Goal: Register for event/course

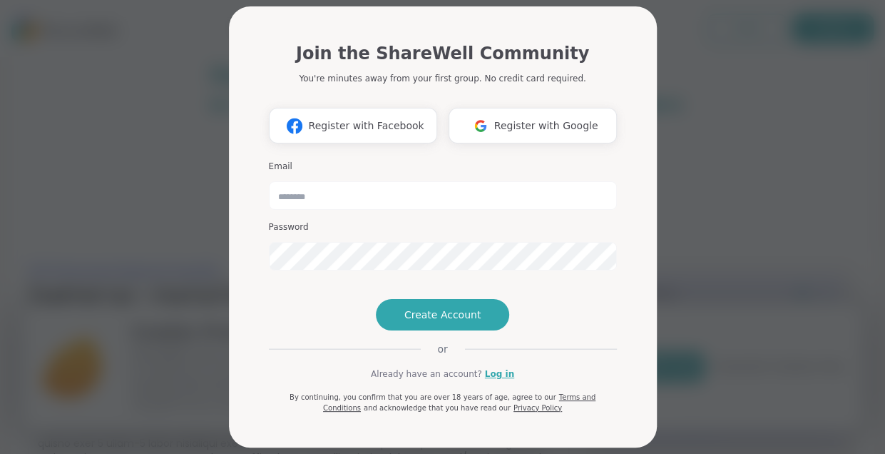
scroll to position [9, 0]
click at [496, 380] on link "Log in" at bounding box center [499, 373] width 29 height 13
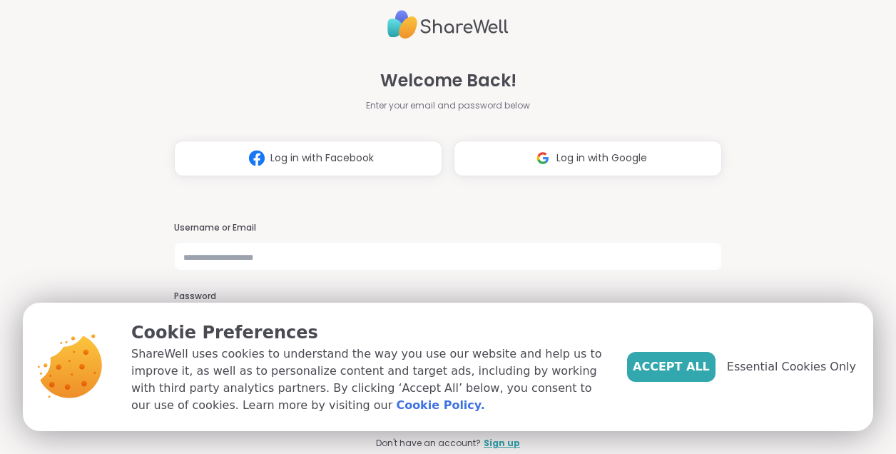
click at [685, 375] on span "Accept All" at bounding box center [671, 366] width 77 height 17
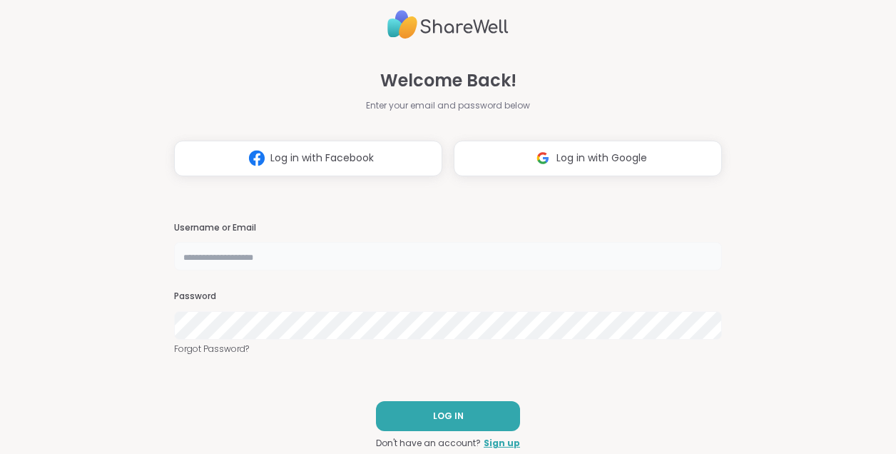
click at [381, 260] on input "text" at bounding box center [448, 256] width 548 height 29
type input "**********"
click at [479, 422] on button "LOG IN" at bounding box center [448, 416] width 144 height 30
type input "**********"
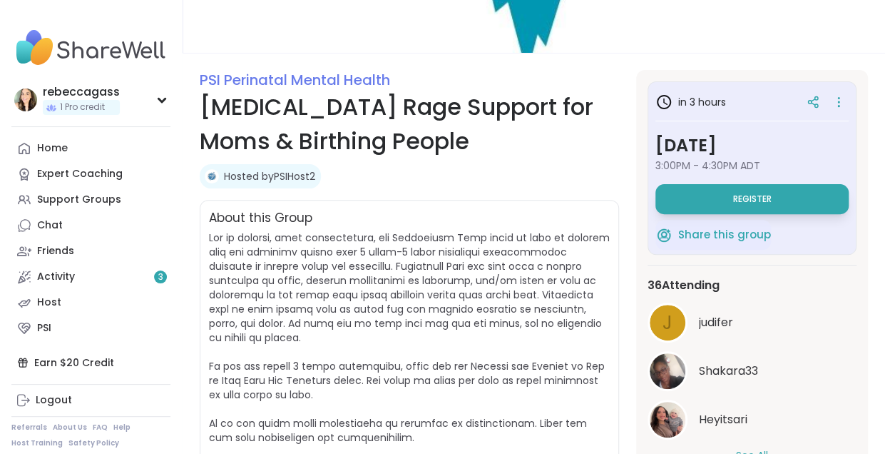
scroll to position [140, 0]
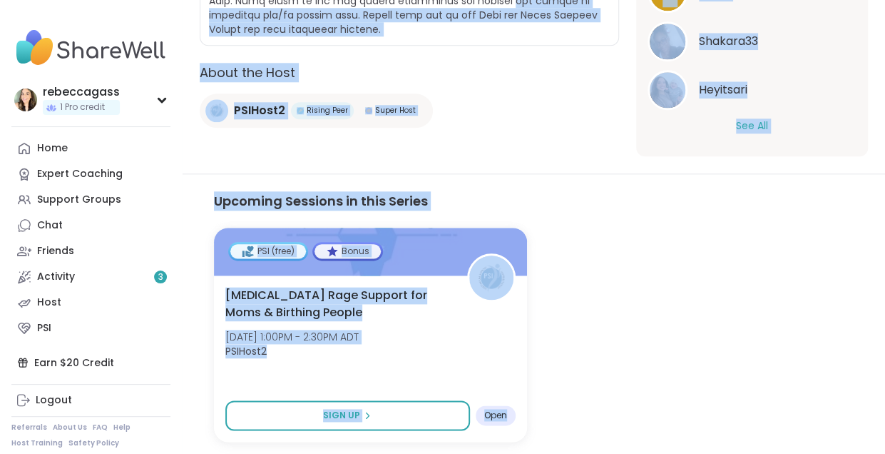
drag, startPoint x: 635, startPoint y: 512, endPoint x: 649, endPoint y: 512, distance: 14.3
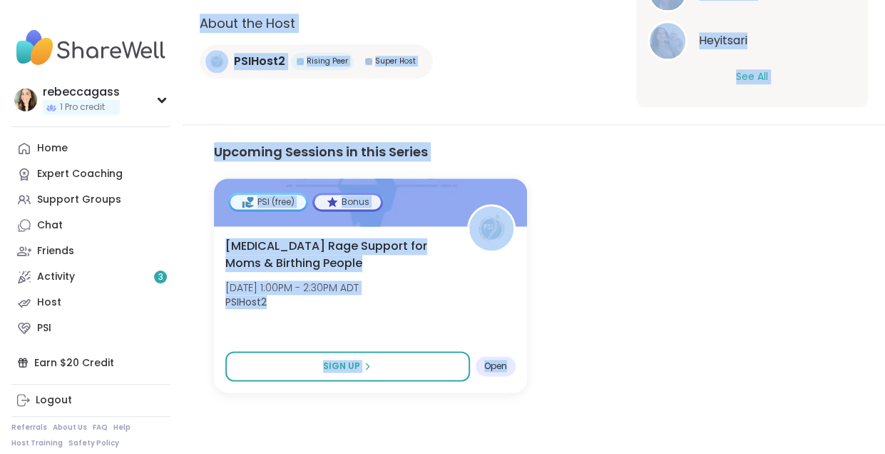
click at [702, 307] on div "PSI (free) Bonus Postpartum Rage Support for Moms & Birthing People Tue, Oct 28…" at bounding box center [534, 285] width 640 height 214
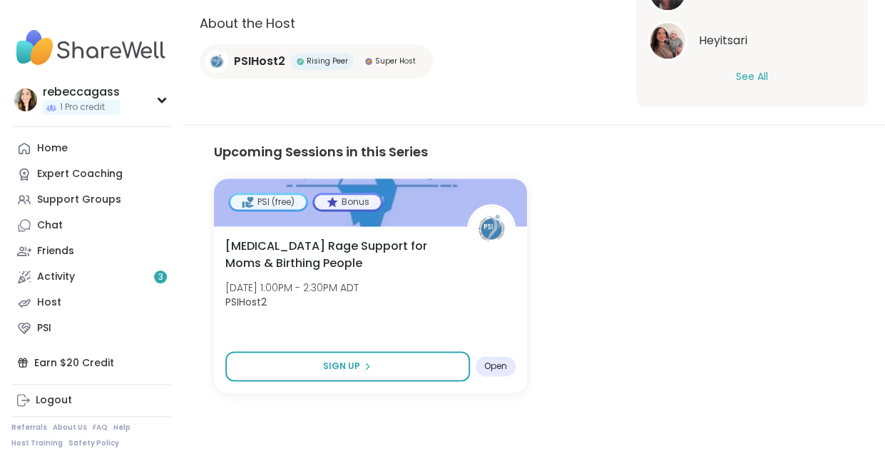
click at [71, 156] on link "Home" at bounding box center [90, 149] width 159 height 26
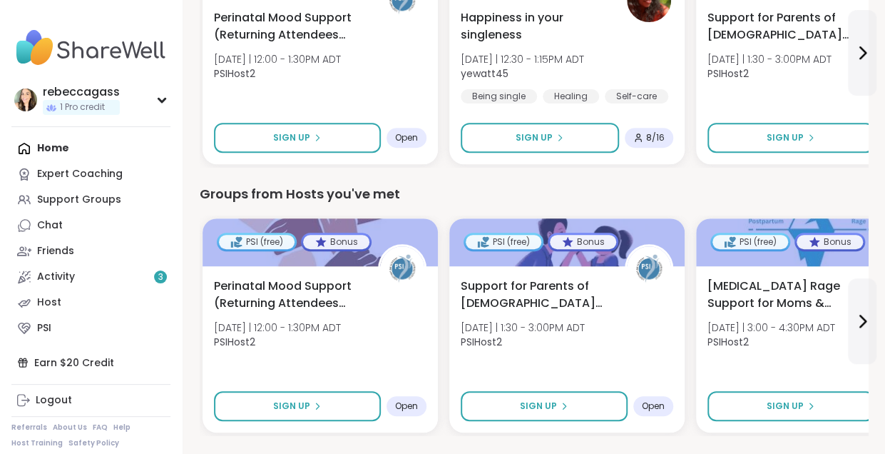
scroll to position [241, 0]
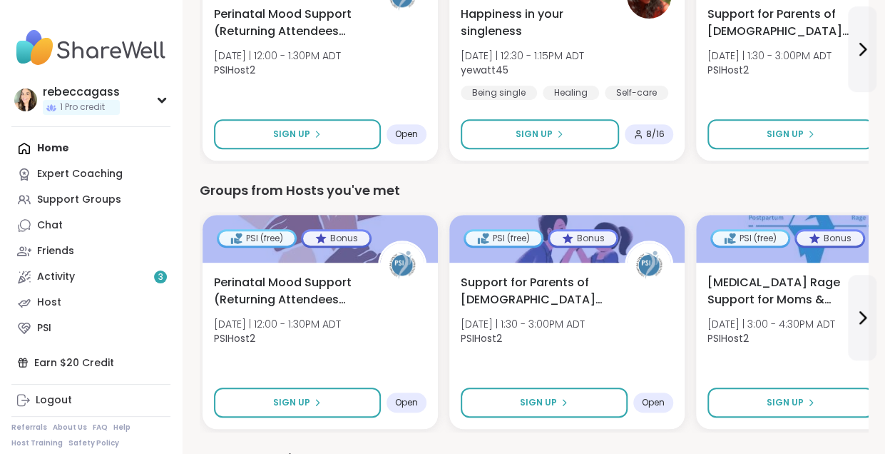
click at [554, 297] on span "Support for Parents of [DEMOGRAPHIC_DATA] Children" at bounding box center [535, 291] width 148 height 34
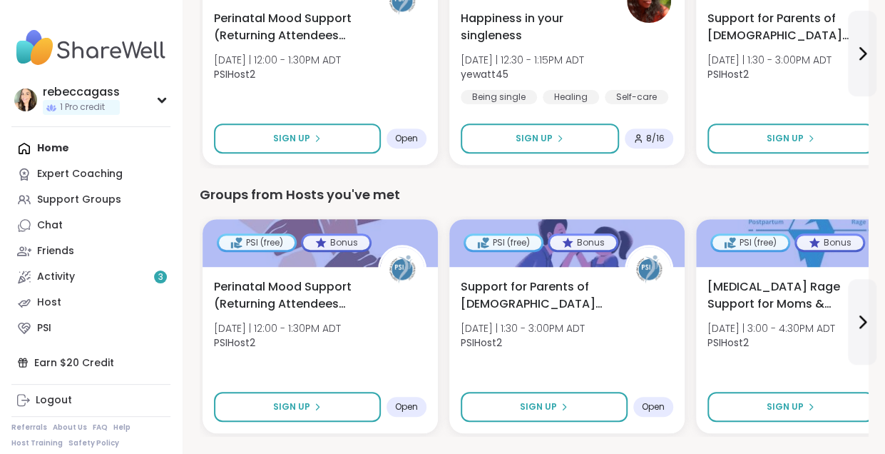
scroll to position [238, 0]
click at [865, 330] on button at bounding box center [862, 321] width 29 height 86
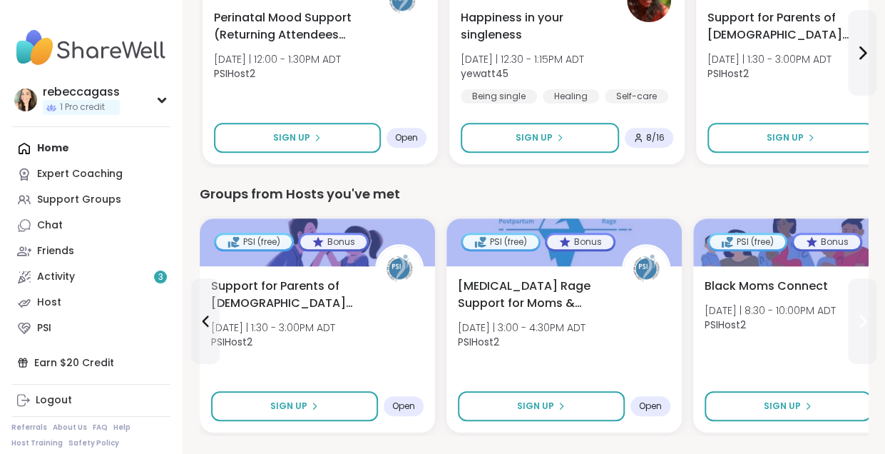
click at [865, 330] on button at bounding box center [862, 321] width 29 height 86
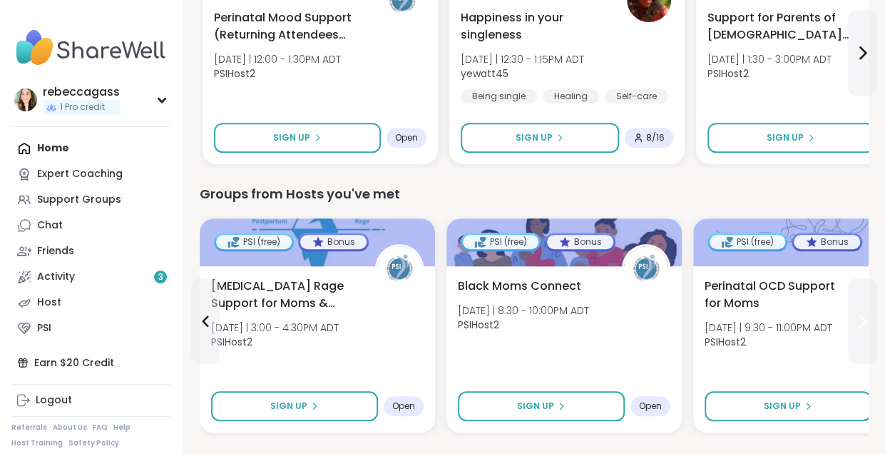
click at [865, 330] on button at bounding box center [862, 321] width 29 height 86
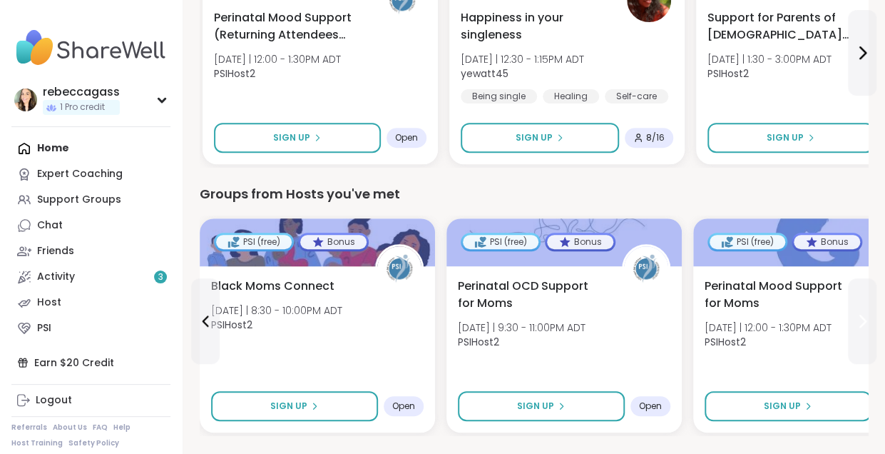
click at [865, 330] on button at bounding box center [862, 321] width 29 height 86
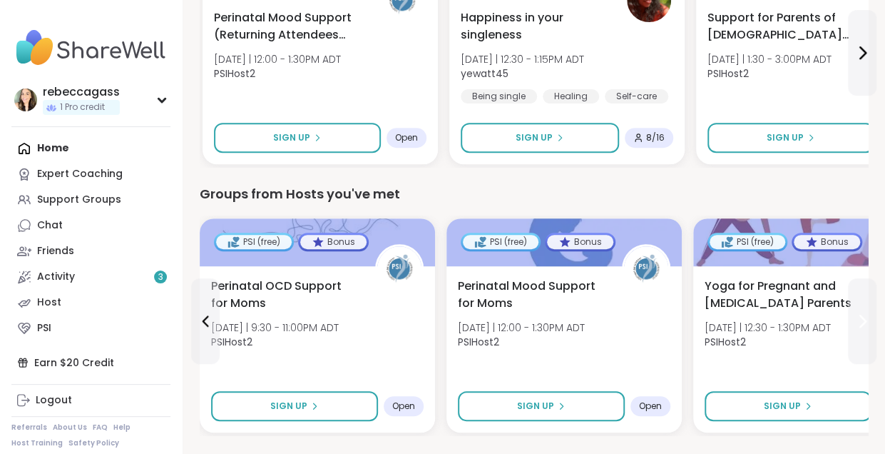
click at [860, 332] on button at bounding box center [862, 321] width 29 height 86
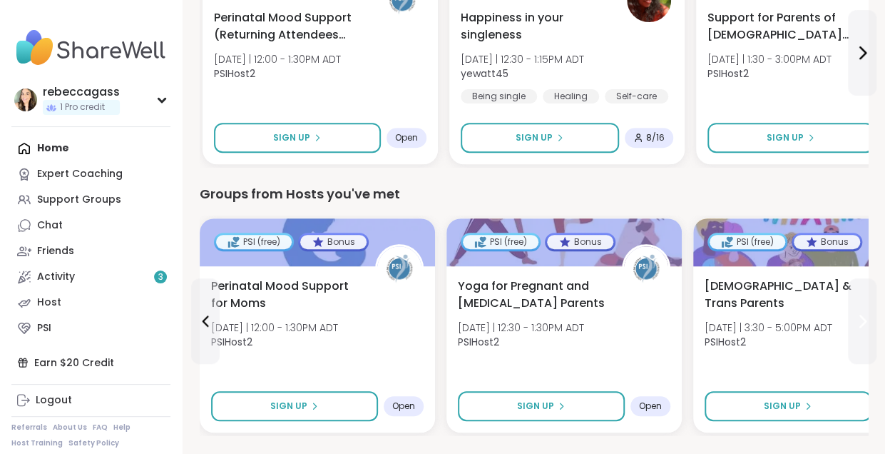
click at [860, 332] on button at bounding box center [862, 321] width 29 height 86
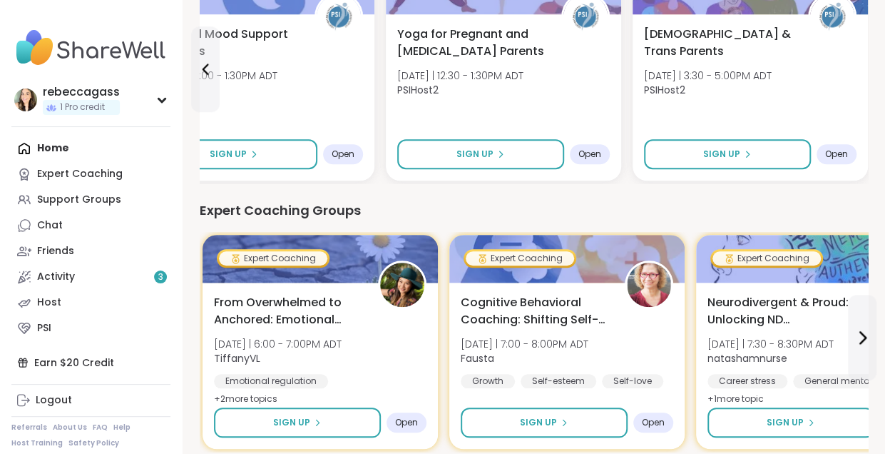
scroll to position [490, 0]
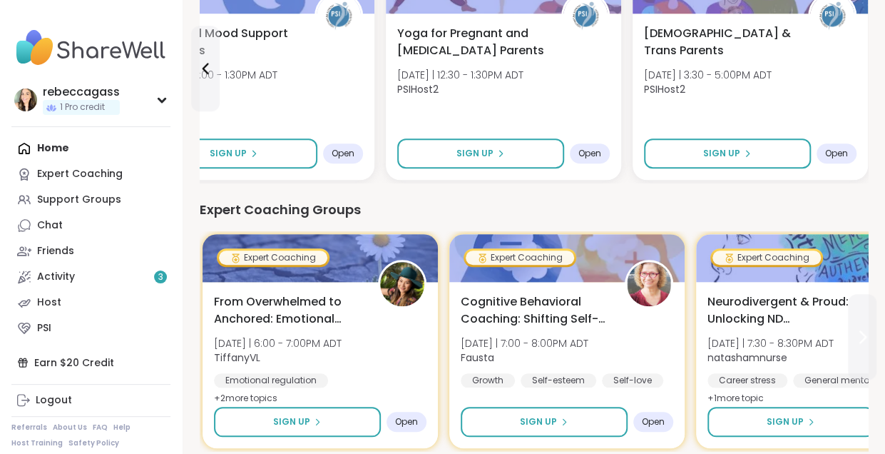
click at [866, 336] on icon at bounding box center [863, 336] width 6 height 11
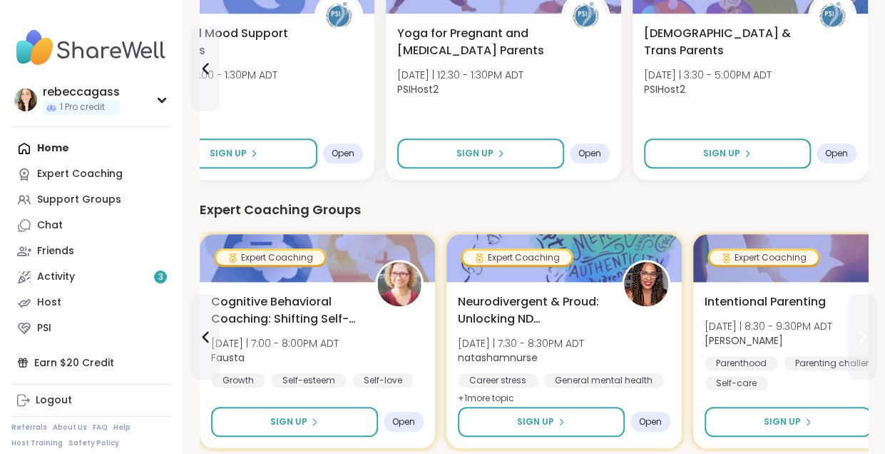
click at [866, 336] on icon at bounding box center [863, 336] width 6 height 11
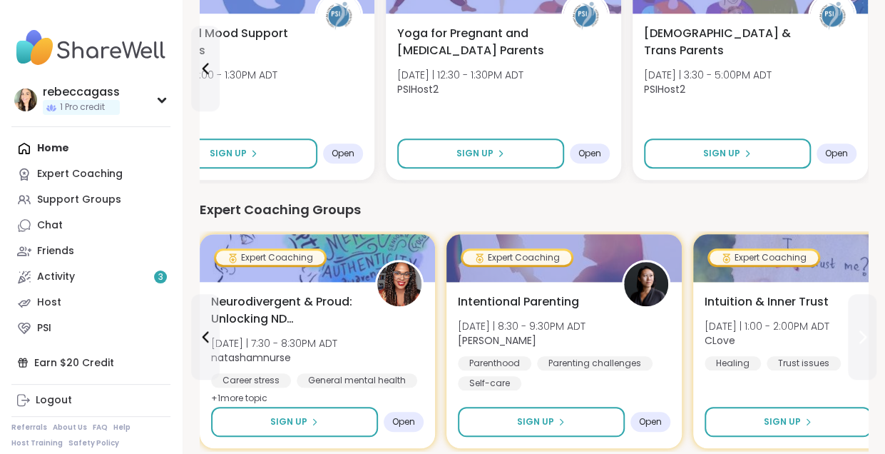
click at [866, 336] on icon at bounding box center [863, 336] width 6 height 11
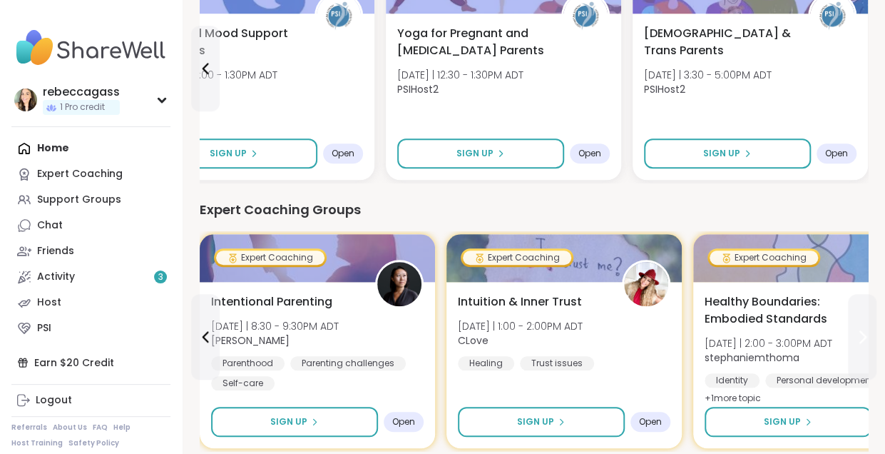
click at [866, 336] on icon at bounding box center [863, 336] width 6 height 11
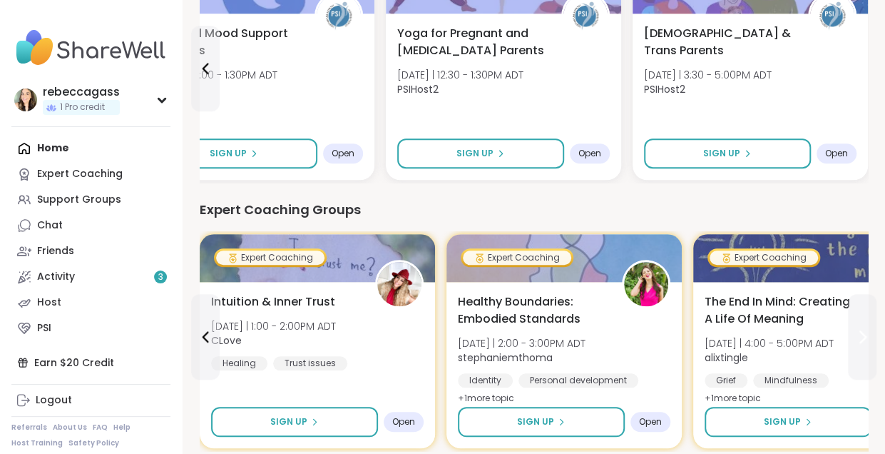
click at [866, 336] on icon at bounding box center [863, 336] width 6 height 11
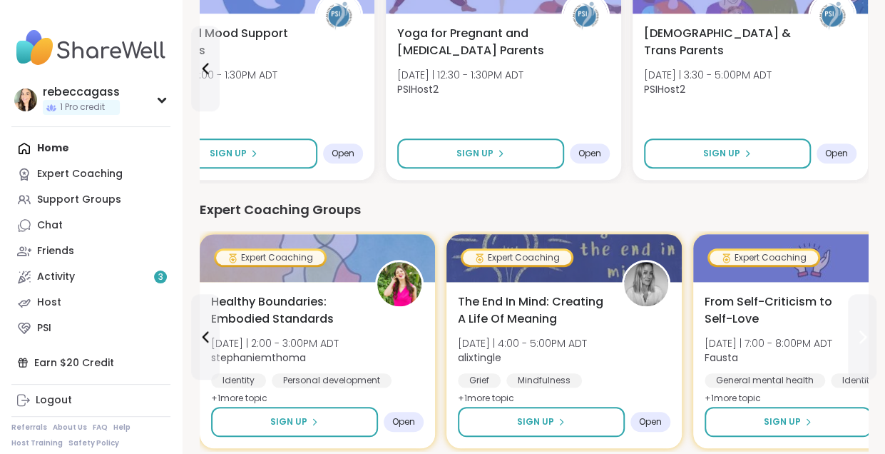
click at [866, 336] on icon at bounding box center [863, 336] width 6 height 11
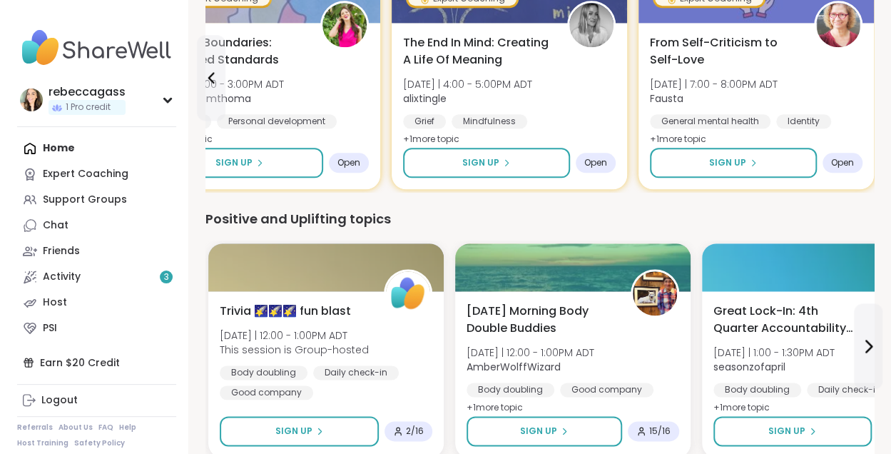
scroll to position [750, 0]
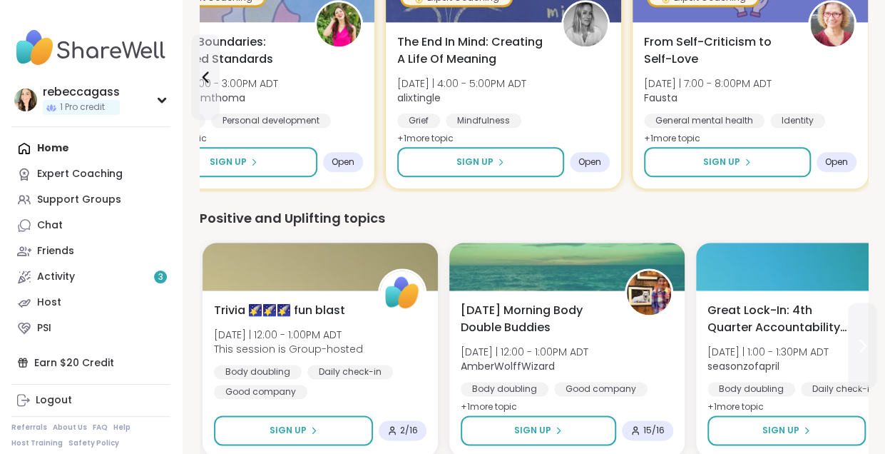
click at [866, 342] on icon at bounding box center [862, 345] width 17 height 17
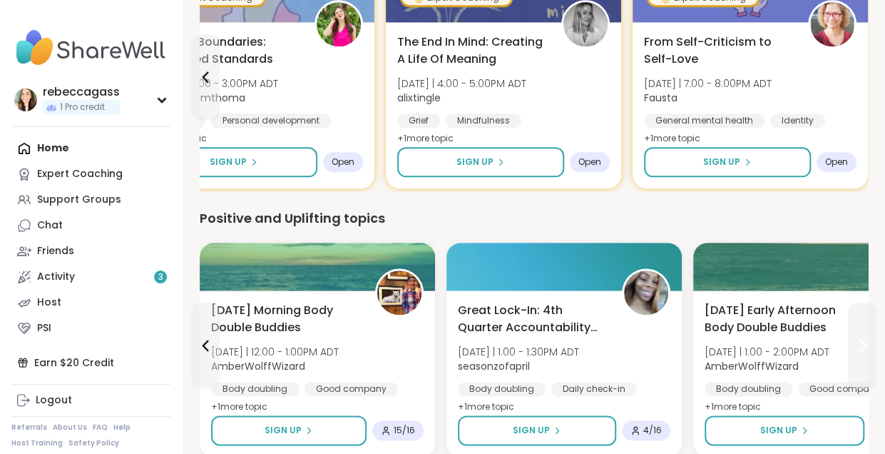
click at [866, 342] on icon at bounding box center [862, 345] width 17 height 17
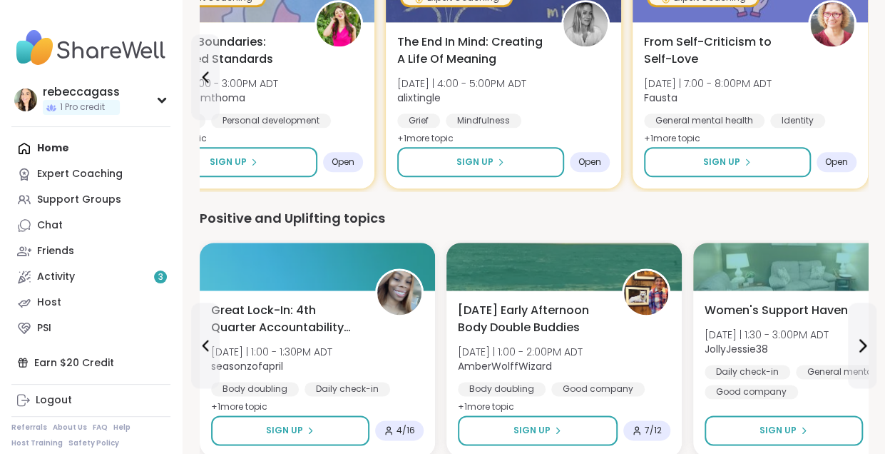
click at [539, 339] on div "Tuesday Early Afternoon Body Double Buddies Tue 10/14 | 1:00 - 2:00PM ADT Amber…" at bounding box center [564, 359] width 213 height 114
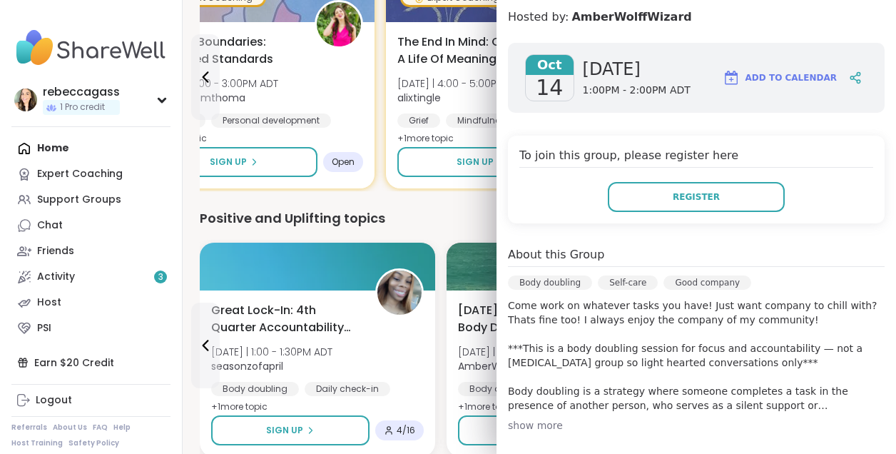
scroll to position [192, 0]
click at [532, 425] on div "show more" at bounding box center [696, 424] width 377 height 14
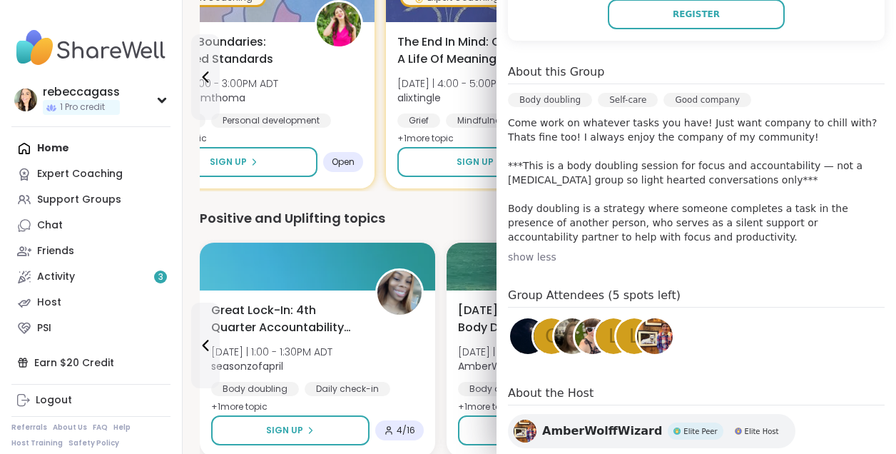
scroll to position [370, 0]
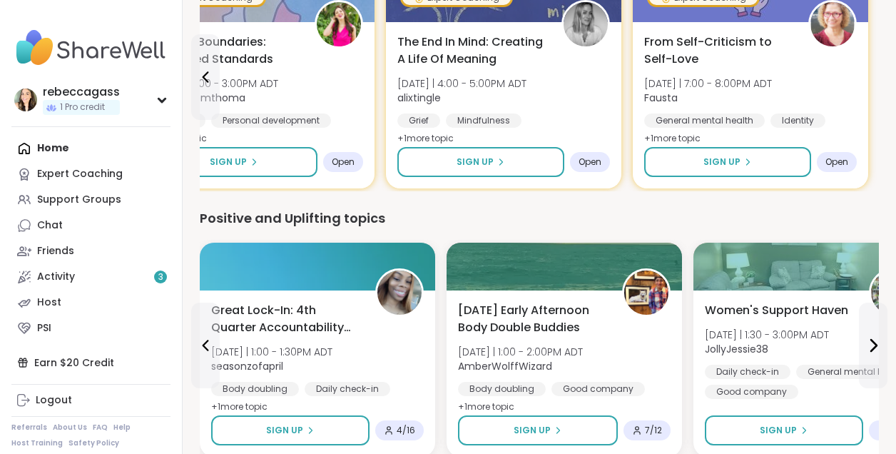
click at [464, 213] on div "Positive and Uplifting topics" at bounding box center [539, 218] width 679 height 20
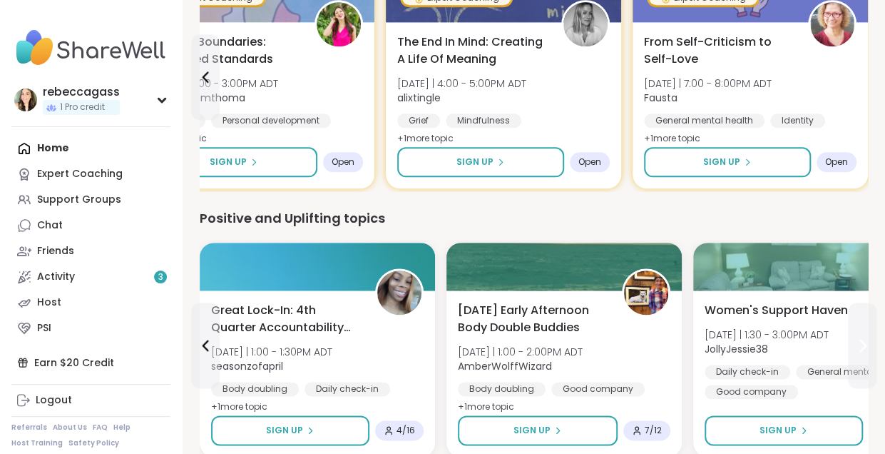
click at [875, 374] on button at bounding box center [862, 346] width 29 height 86
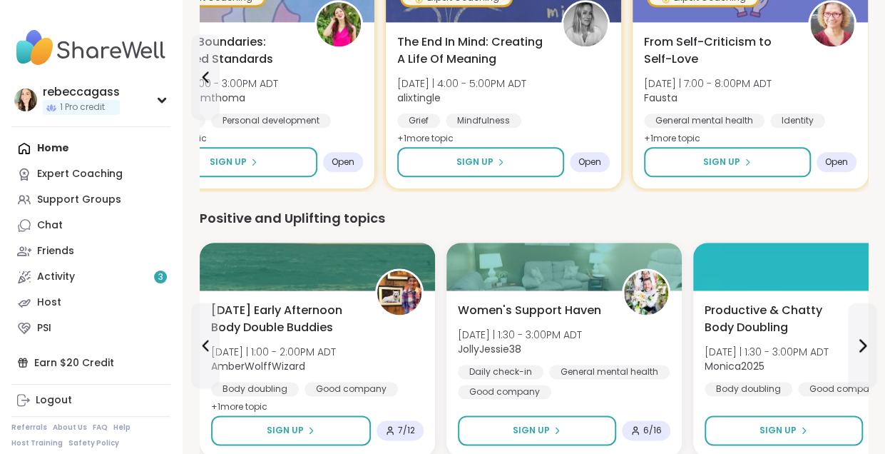
click at [602, 335] on div "Women's Support Haven Tue 10/14 | 1:30 - 3:00PM ADT JollyJessie38 Daily check-i…" at bounding box center [564, 350] width 213 height 97
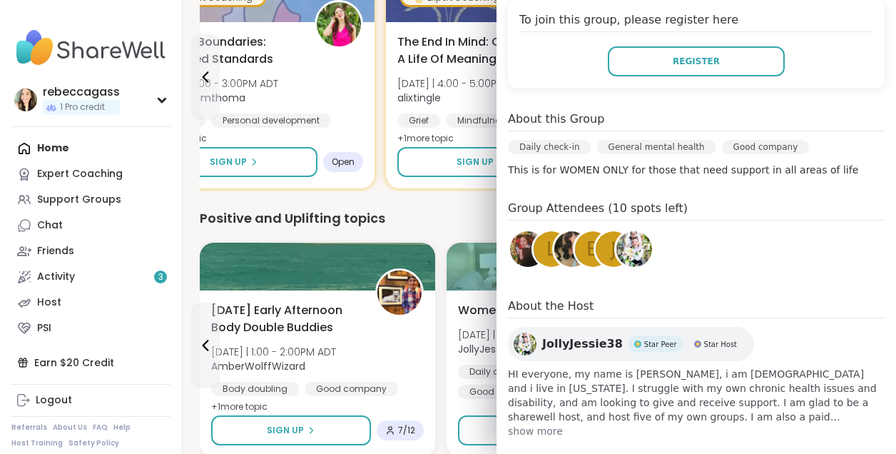
scroll to position [302, 0]
click at [534, 434] on span "show more" at bounding box center [696, 430] width 377 height 14
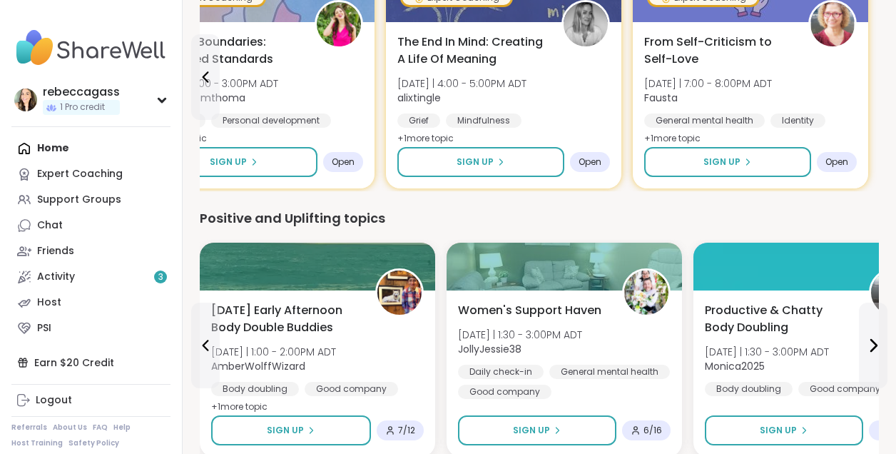
click at [444, 223] on div "Positive and Uplifting topics" at bounding box center [539, 218] width 679 height 20
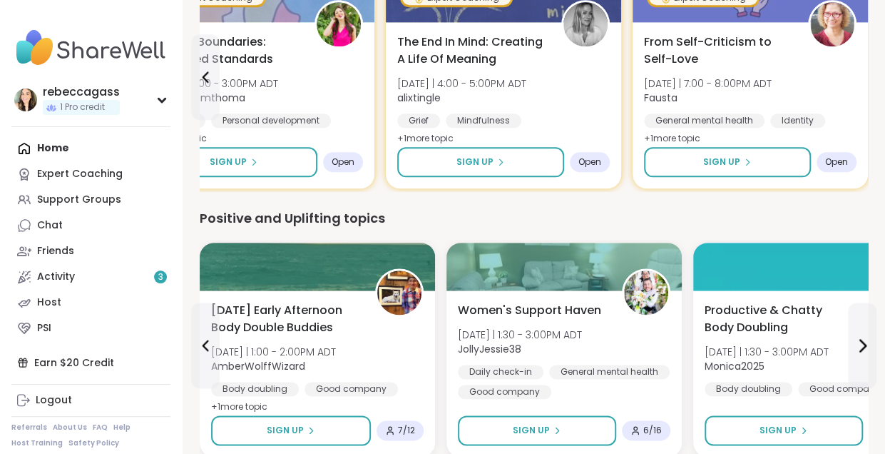
click at [800, 340] on div "Productive & Chatty Body Doubling Tue 10/14 | 1:30 - 3:00PM ADT Monica2025 Body…" at bounding box center [811, 349] width 213 height 94
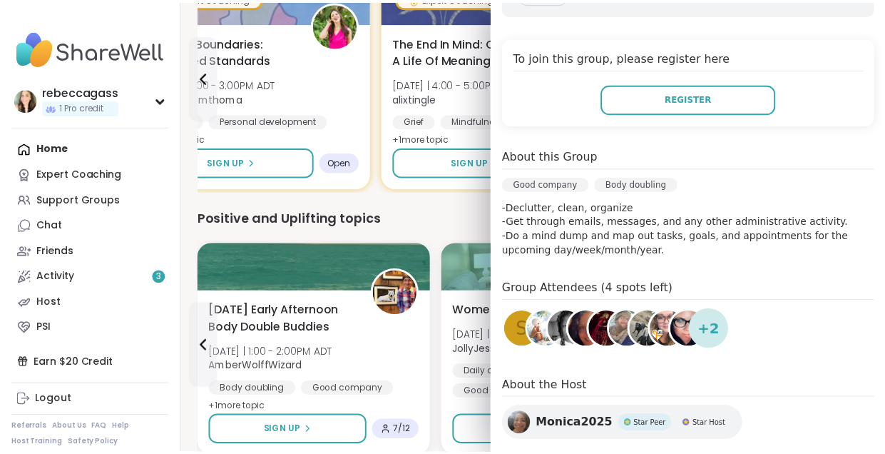
scroll to position [0, 0]
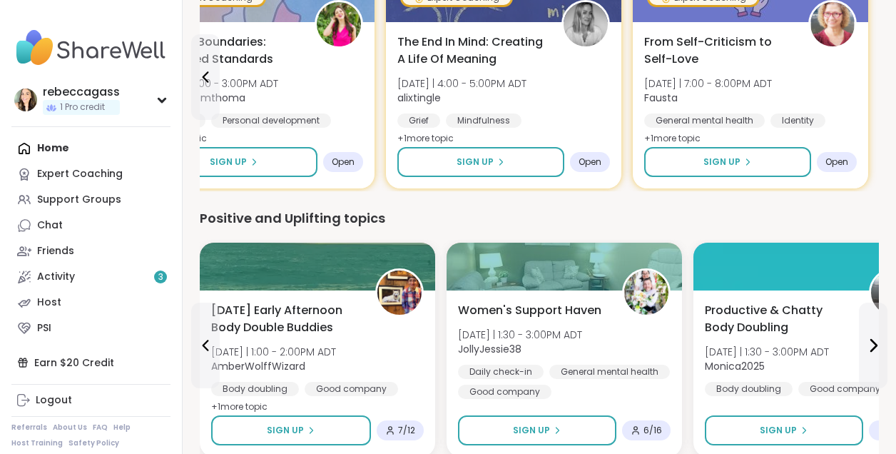
click at [437, 213] on div "Positive and Uplifting topics" at bounding box center [539, 218] width 679 height 20
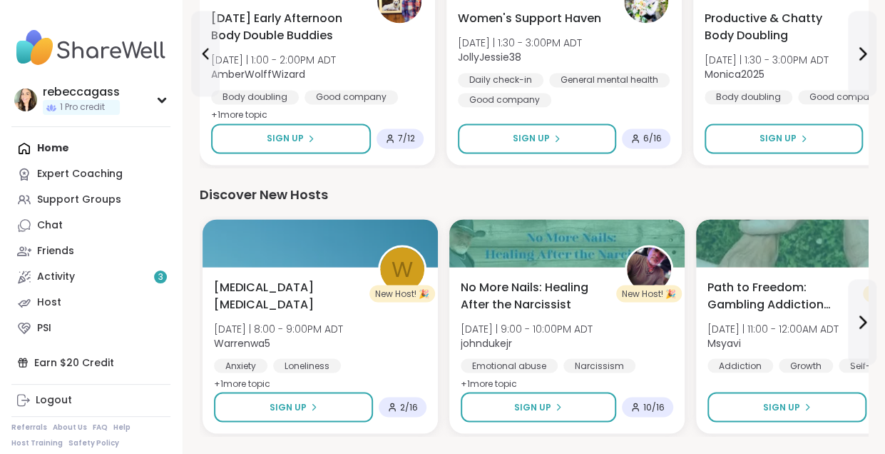
scroll to position [1042, 0]
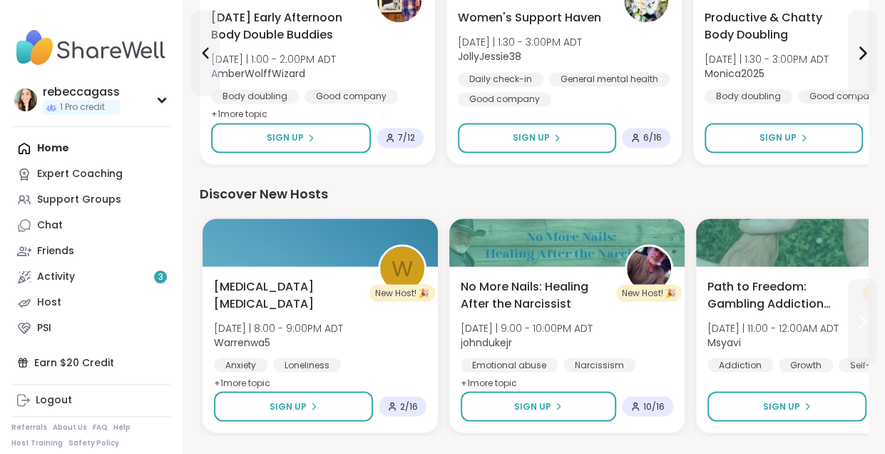
click at [861, 355] on button at bounding box center [862, 321] width 29 height 86
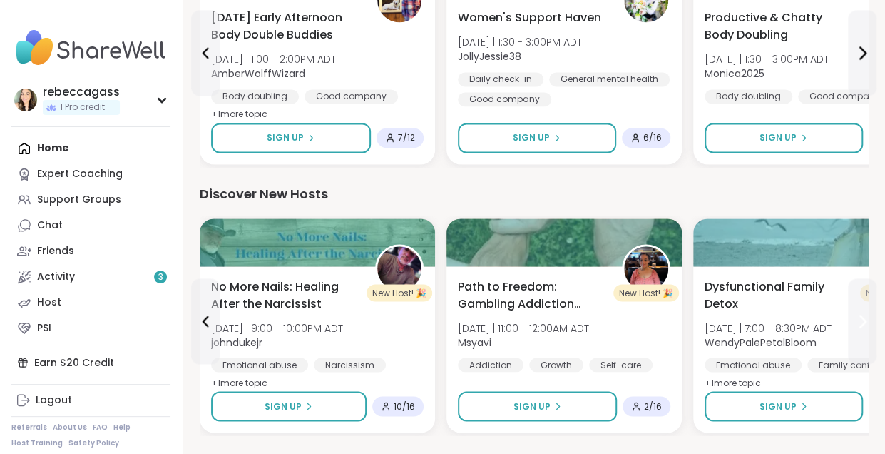
click at [861, 355] on button at bounding box center [862, 321] width 29 height 86
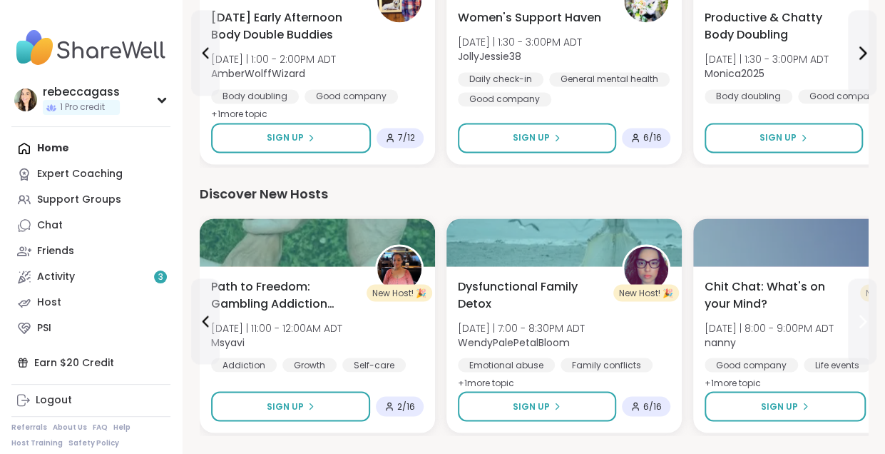
click at [855, 360] on button at bounding box center [862, 321] width 29 height 86
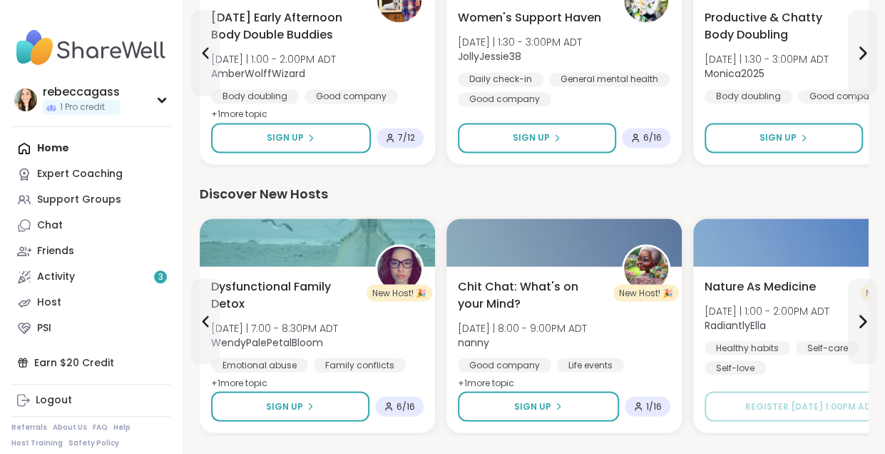
click at [862, 369] on div "Healthy habits Self-care Self-love" at bounding box center [811, 357] width 213 height 34
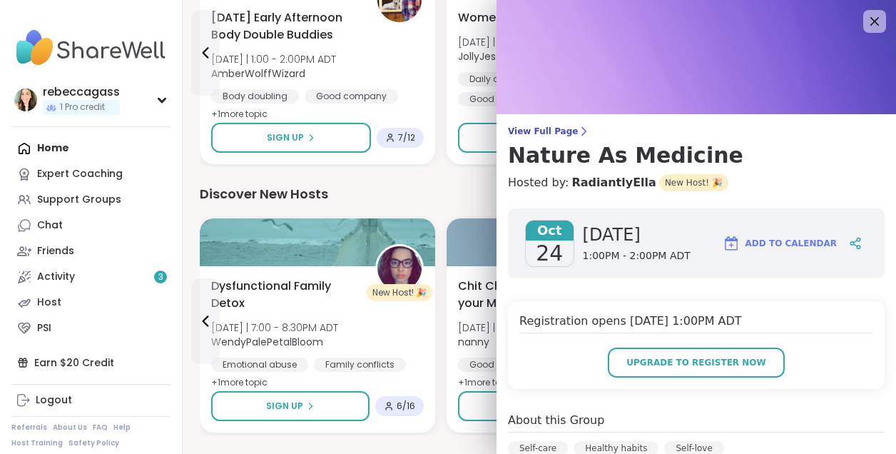
click at [420, 195] on div "Discover New Hosts" at bounding box center [539, 194] width 679 height 20
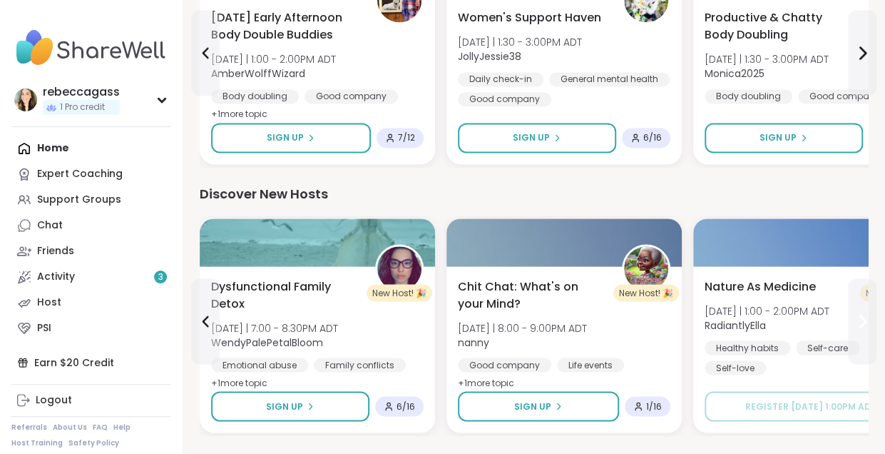
click at [870, 320] on icon at bounding box center [862, 320] width 17 height 17
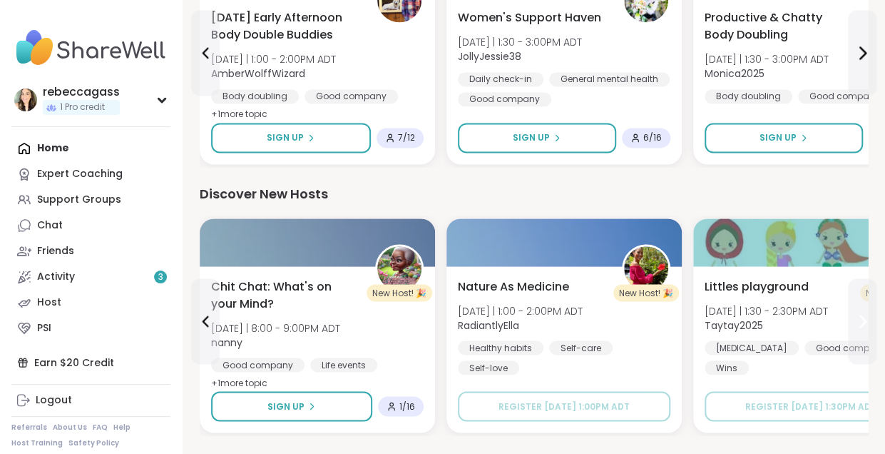
click at [870, 320] on icon at bounding box center [862, 320] width 17 height 17
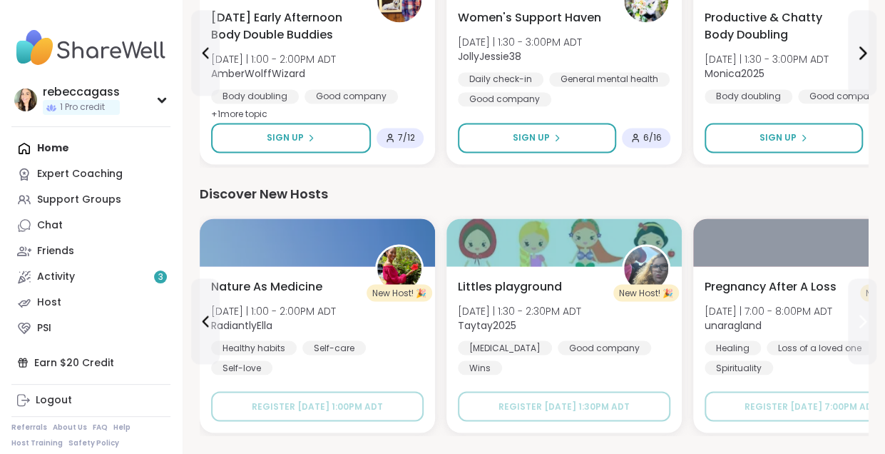
click at [870, 320] on icon at bounding box center [862, 320] width 17 height 17
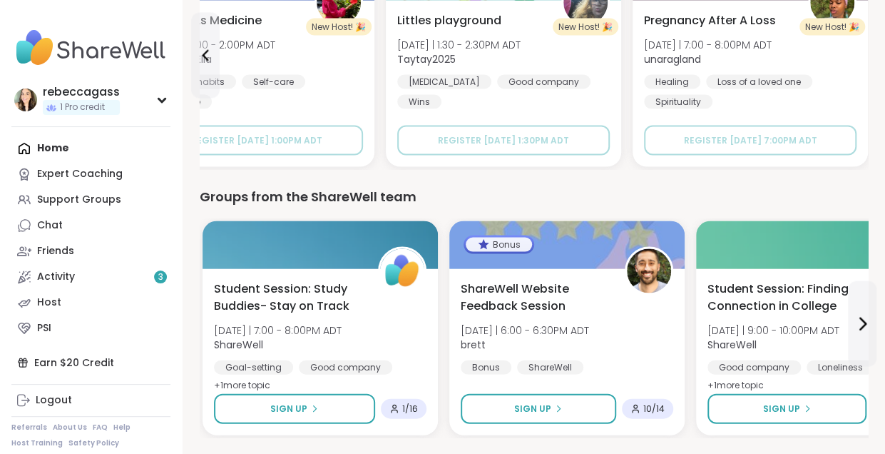
scroll to position [1353, 0]
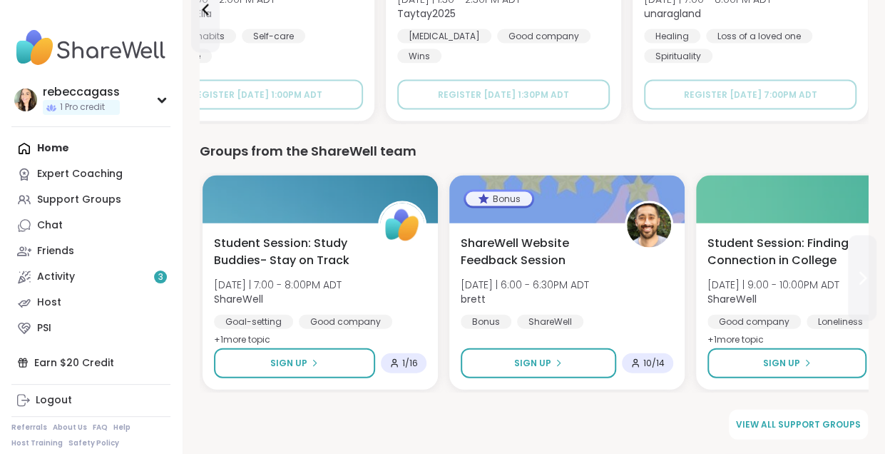
click at [865, 312] on button at bounding box center [862, 278] width 29 height 86
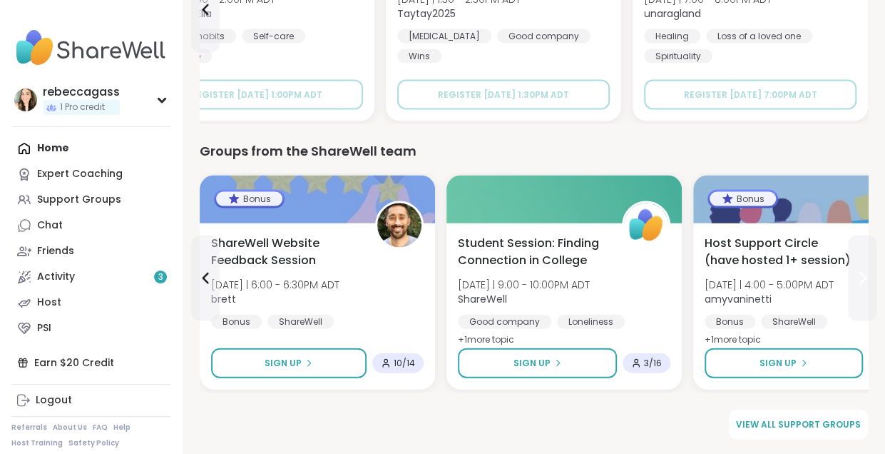
click at [865, 312] on button at bounding box center [862, 278] width 29 height 86
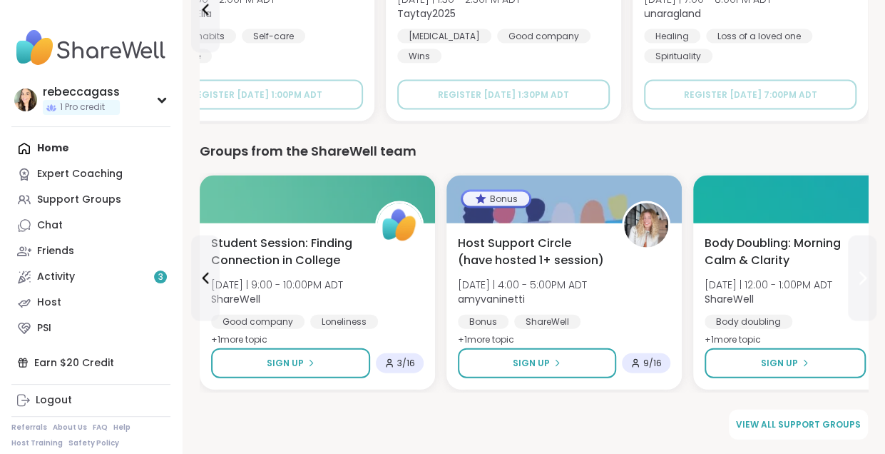
click at [866, 305] on button at bounding box center [862, 278] width 29 height 86
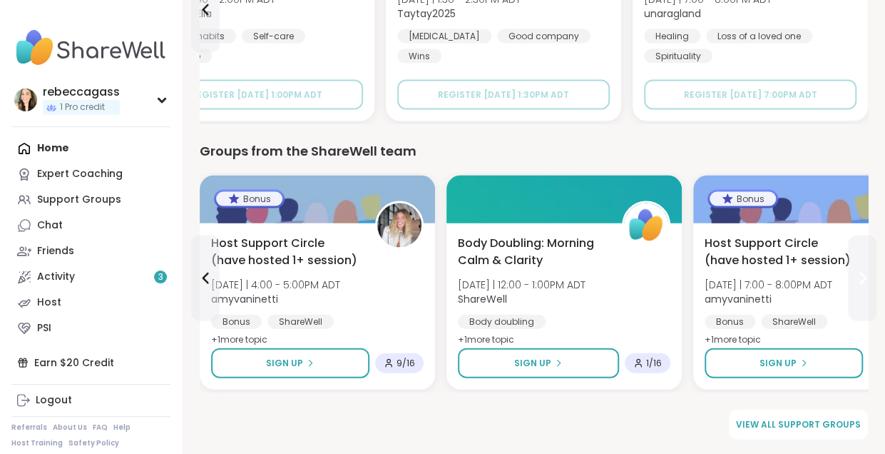
click at [866, 305] on button at bounding box center [862, 278] width 29 height 86
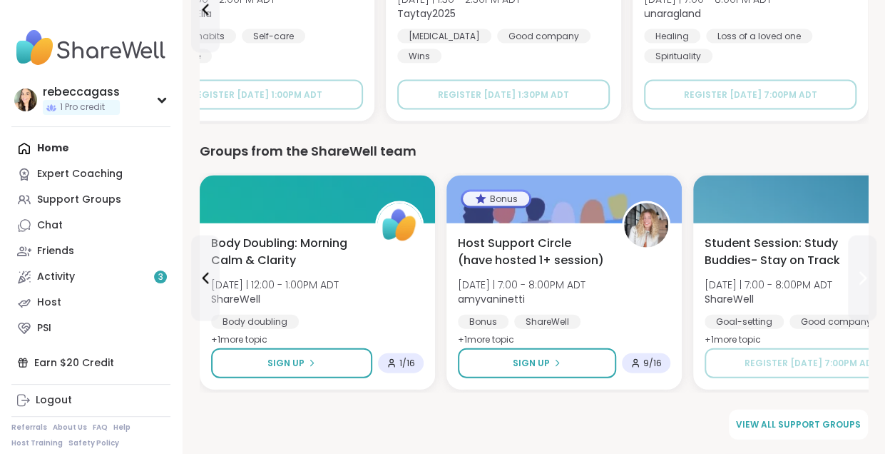
click at [866, 305] on button at bounding box center [862, 278] width 29 height 86
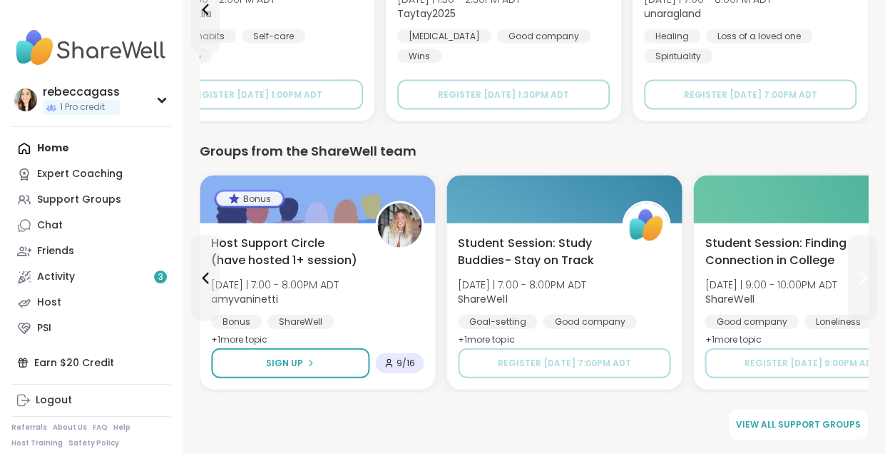
click at [866, 305] on button at bounding box center [862, 278] width 29 height 86
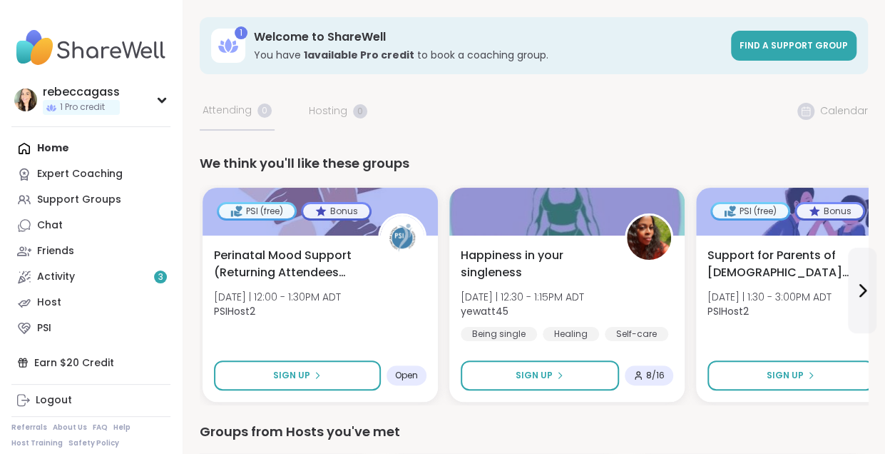
scroll to position [0, 0]
click at [818, 295] on span "Tue 10/14 | 1:30 - 3:00PM ADT" at bounding box center [770, 297] width 124 height 14
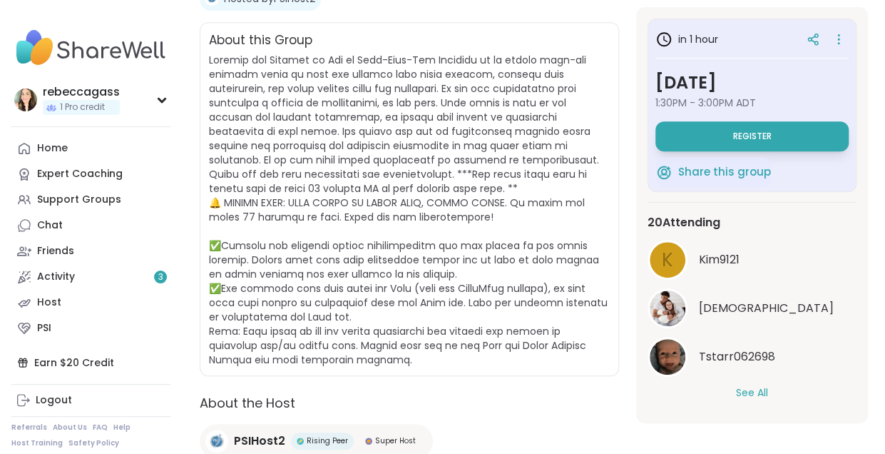
scroll to position [320, 0]
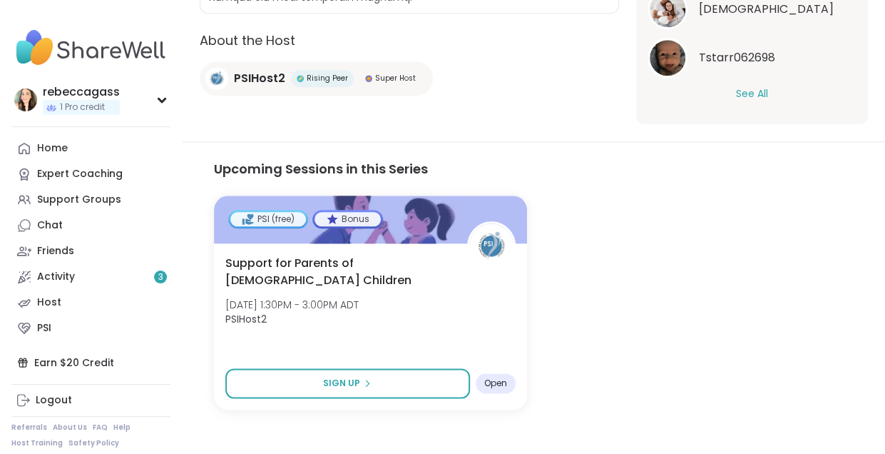
scroll to position [691, 0]
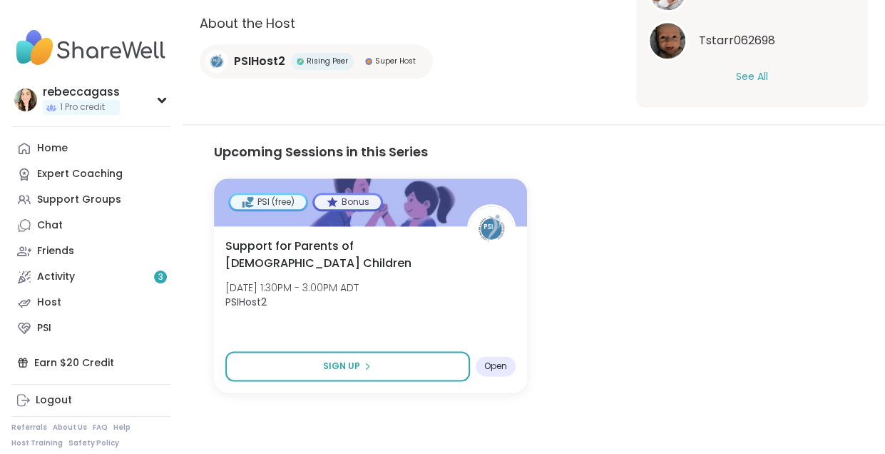
click at [80, 270] on link "Activity 3" at bounding box center [90, 277] width 159 height 26
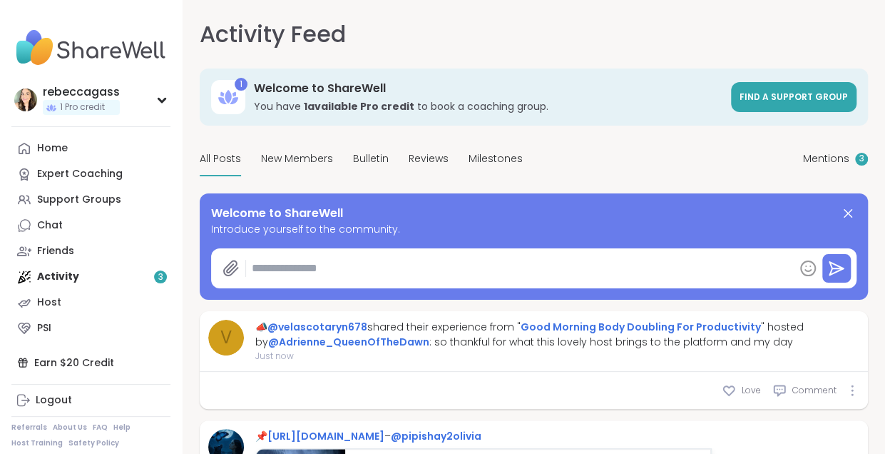
click at [304, 156] on span "New Members" at bounding box center [297, 158] width 72 height 15
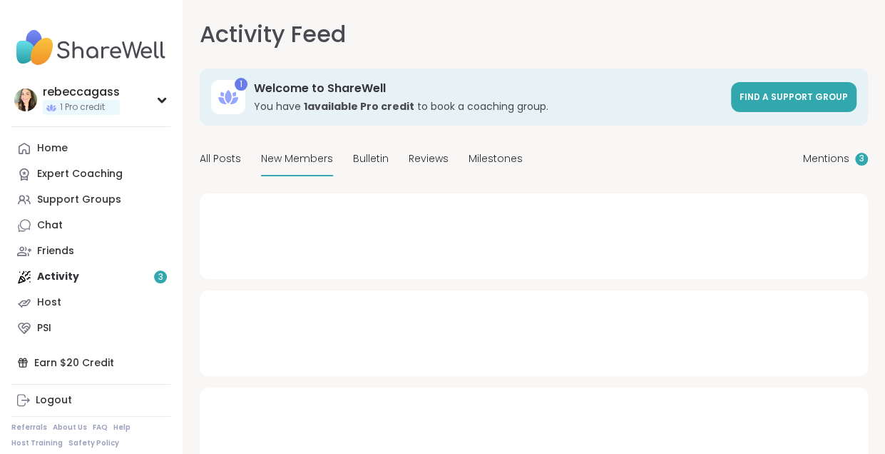
click at [361, 168] on div "Bulletin" at bounding box center [371, 160] width 36 height 34
